Goal: Task Accomplishment & Management: Use online tool/utility

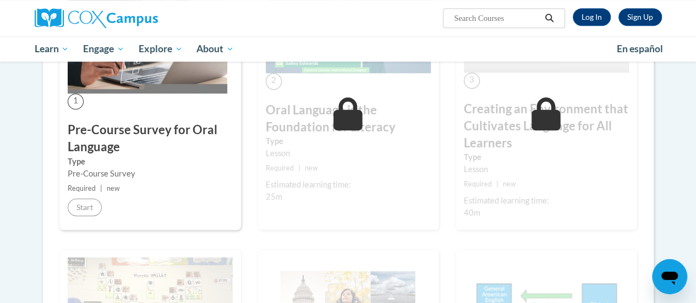
scroll to position [224, 0]
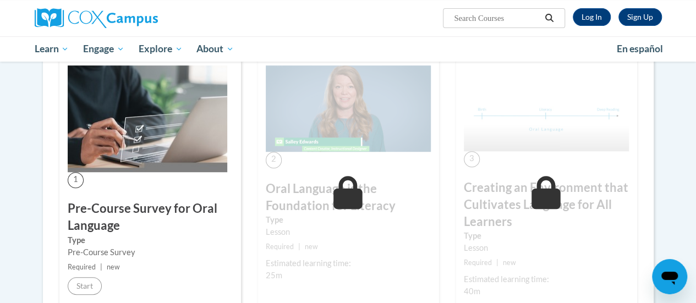
click at [613, 1] on div "Sign Up Log In Search Search..." at bounding box center [455, 14] width 429 height 28
click at [593, 25] on link "Log In" at bounding box center [592, 17] width 38 height 18
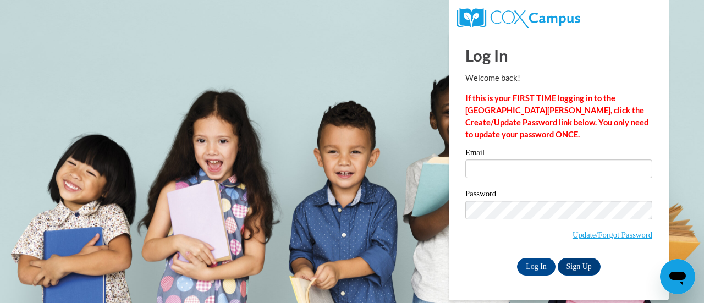
type input "bernylas10@gmail.com"
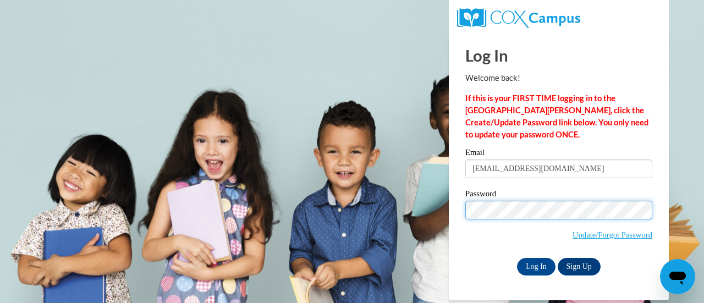
click at [517, 258] on input "Log In" at bounding box center [536, 267] width 39 height 18
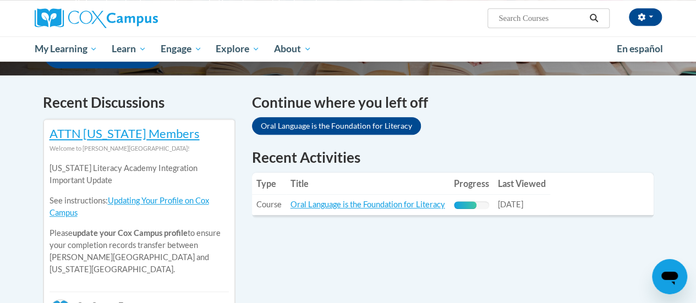
scroll to position [311, 0]
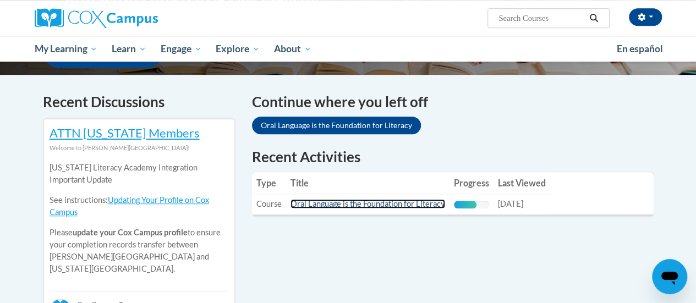
click at [408, 206] on link "Oral Language is the Foundation for Literacy" at bounding box center [367, 203] width 155 height 9
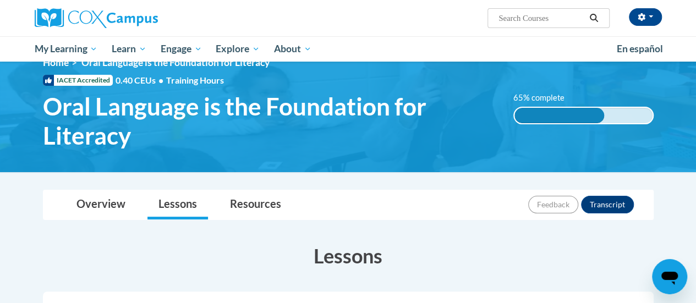
scroll to position [9, 0]
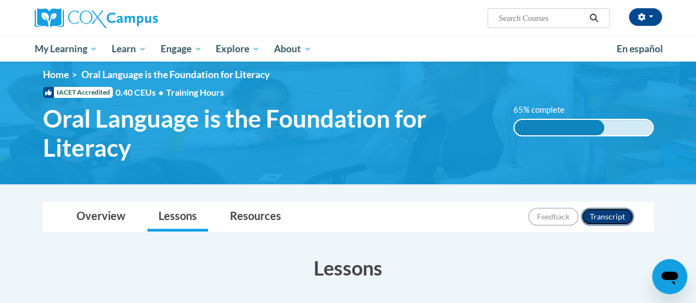
click at [608, 217] on button "Transcript" at bounding box center [607, 217] width 53 height 18
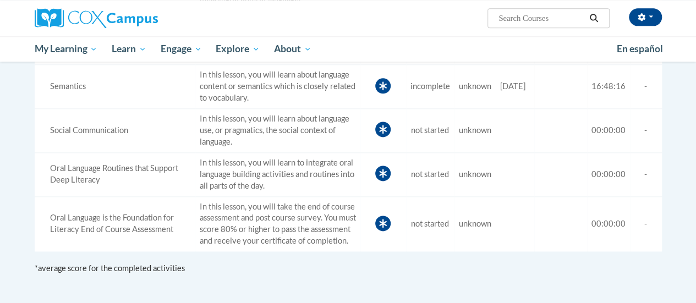
scroll to position [679, 0]
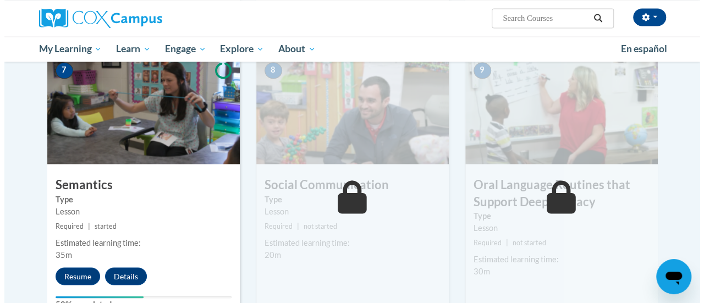
scroll to position [936, 0]
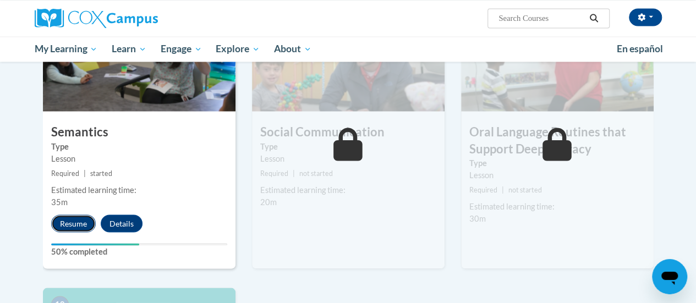
click at [69, 223] on button "Resume" at bounding box center [73, 224] width 45 height 18
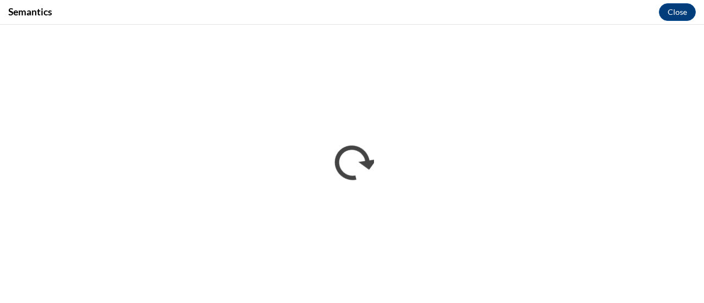
scroll to position [0, 0]
